Goal: Information Seeking & Learning: Get advice/opinions

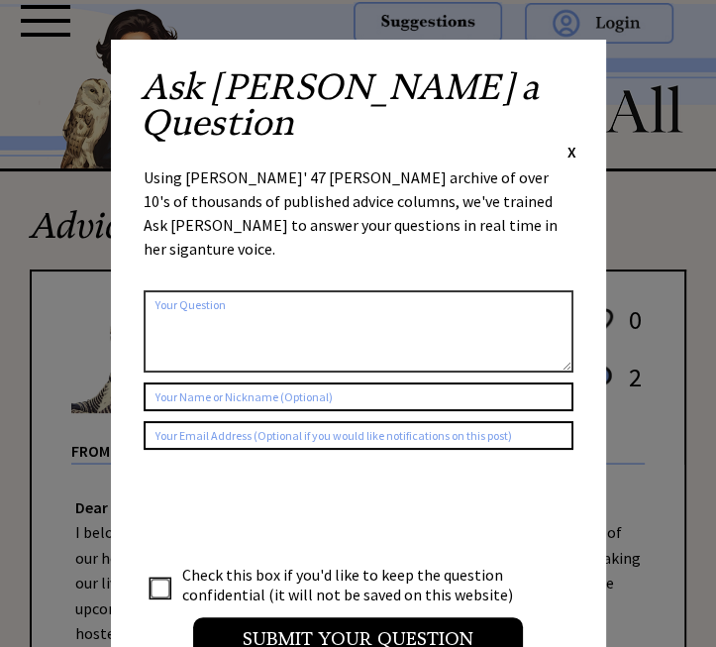
scroll to position [22, 0]
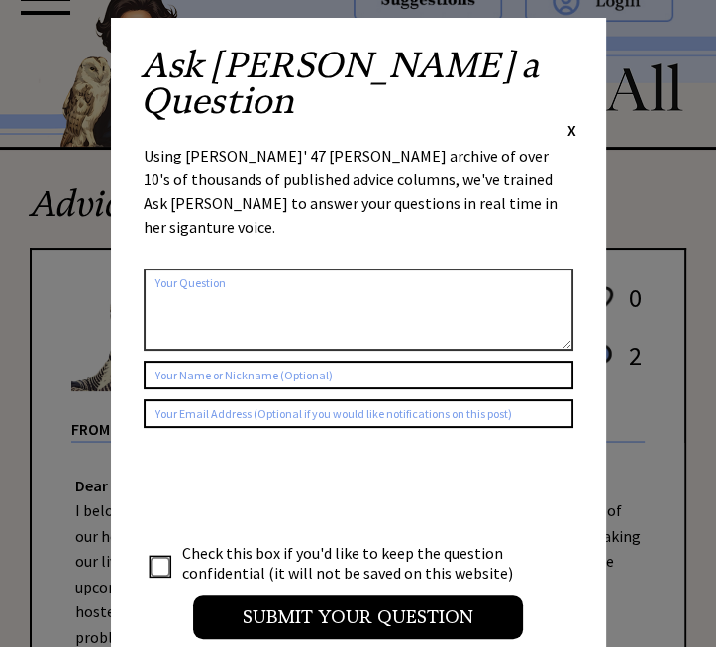
click at [573, 120] on span "X" at bounding box center [571, 130] width 9 height 20
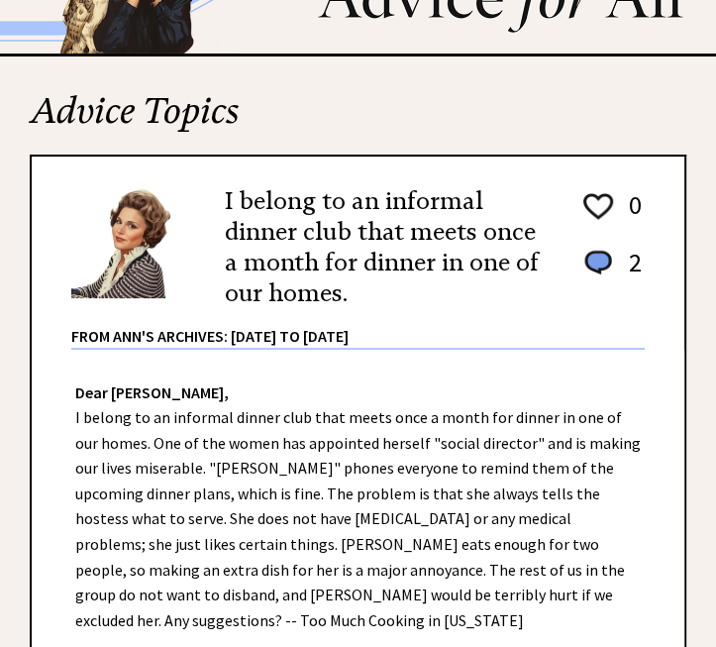
scroll to position [120, 0]
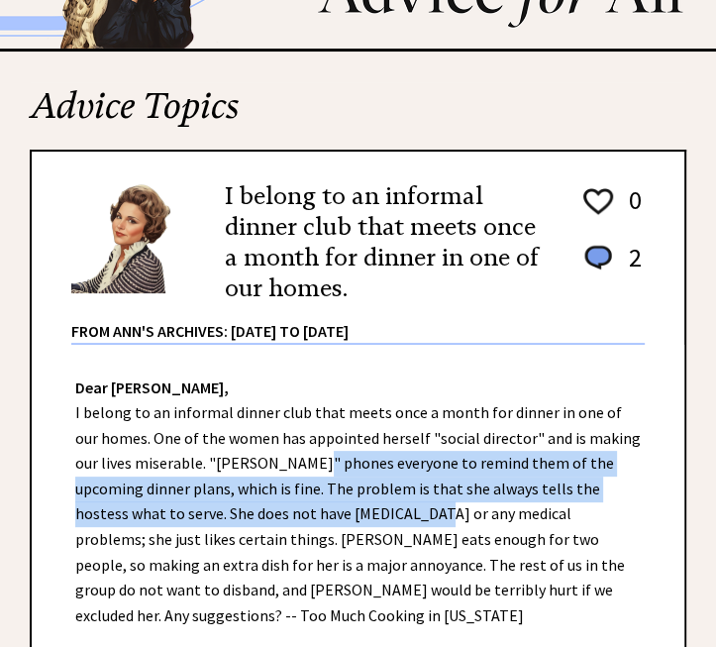
drag, startPoint x: 273, startPoint y: 465, endPoint x: 312, endPoint y: 502, distance: 53.2
click at [312, 502] on div "Dear [PERSON_NAME], I belong to an informal dinner club that meets once a month…" at bounding box center [358, 653] width 653 height 617
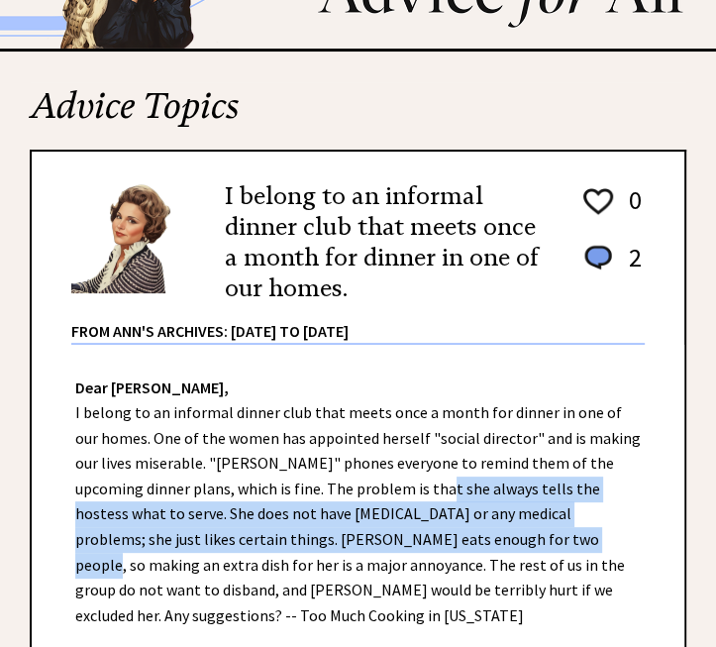
drag, startPoint x: 438, startPoint y: 533, endPoint x: 371, endPoint y: 482, distance: 83.4
click at [371, 482] on div "Dear [PERSON_NAME], I belong to an informal dinner club that meets once a month…" at bounding box center [358, 653] width 653 height 617
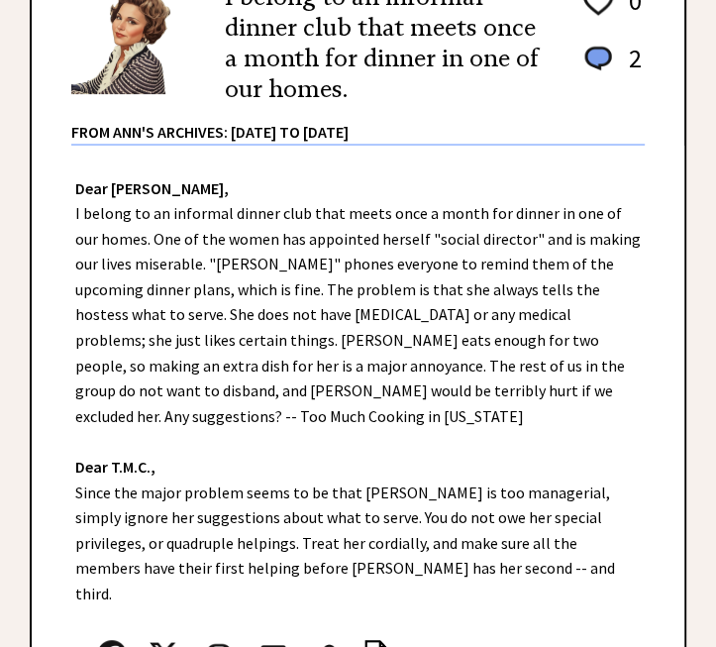
scroll to position [324, 0]
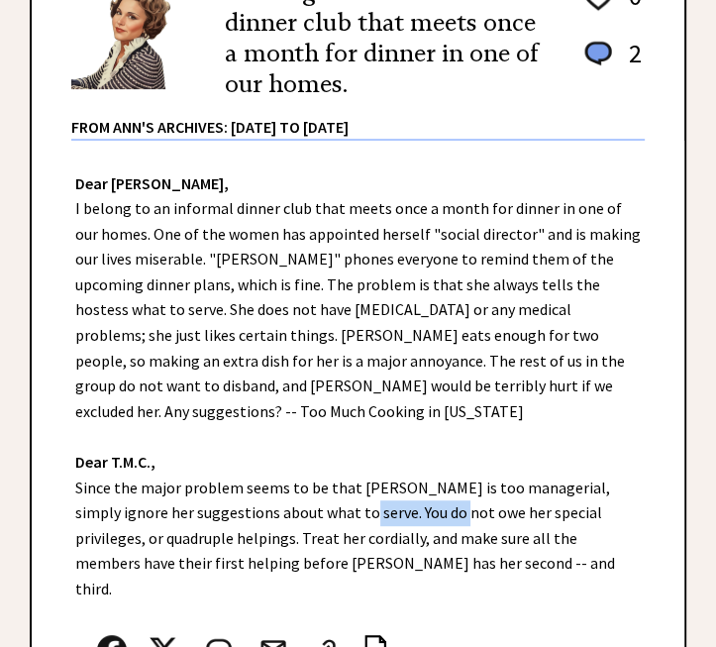
drag, startPoint x: 288, startPoint y: 488, endPoint x: 390, endPoint y: 483, distance: 102.1
click at [390, 483] on div "Dear [PERSON_NAME], I belong to an informal dinner club that meets once a month…" at bounding box center [358, 449] width 653 height 617
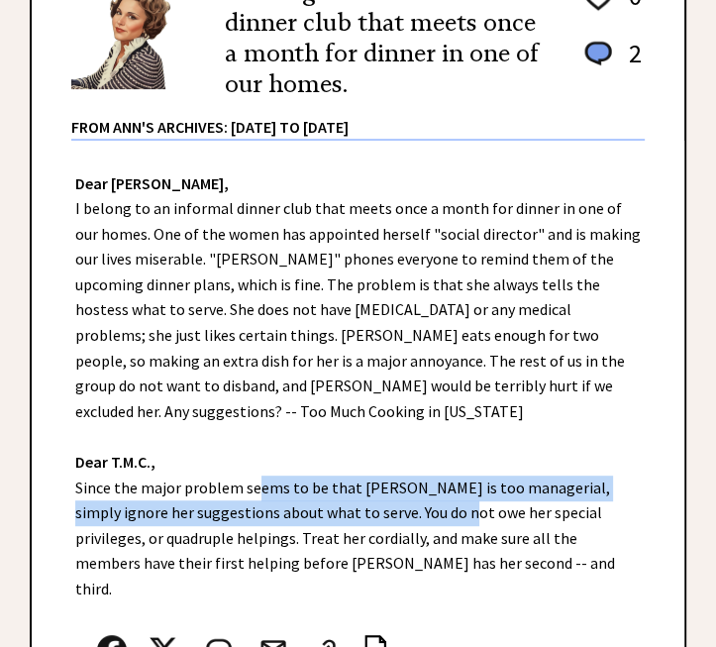
drag, startPoint x: 390, startPoint y: 483, endPoint x: 253, endPoint y: 468, distance: 138.4
click at [253, 468] on div "Dear [PERSON_NAME], I belong to an informal dinner club that meets once a month…" at bounding box center [358, 449] width 653 height 617
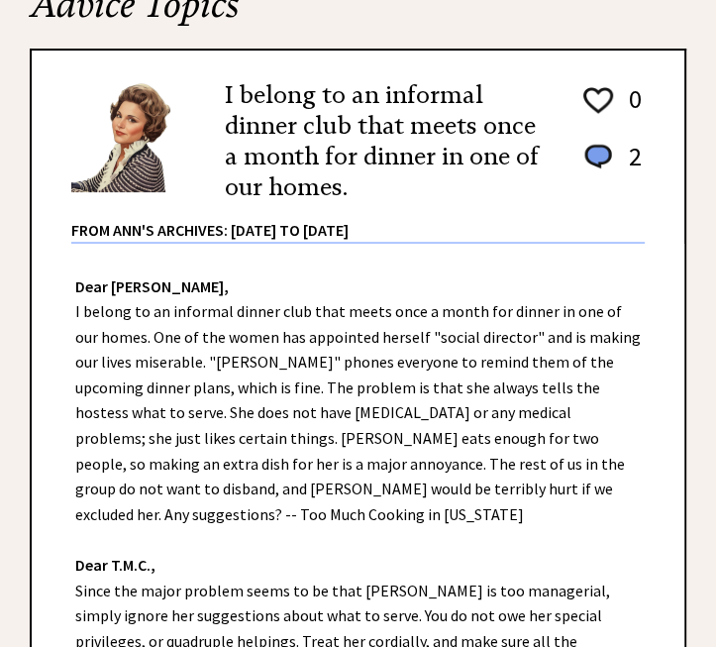
scroll to position [179, 0]
